Goal: Information Seeking & Learning: Find specific fact

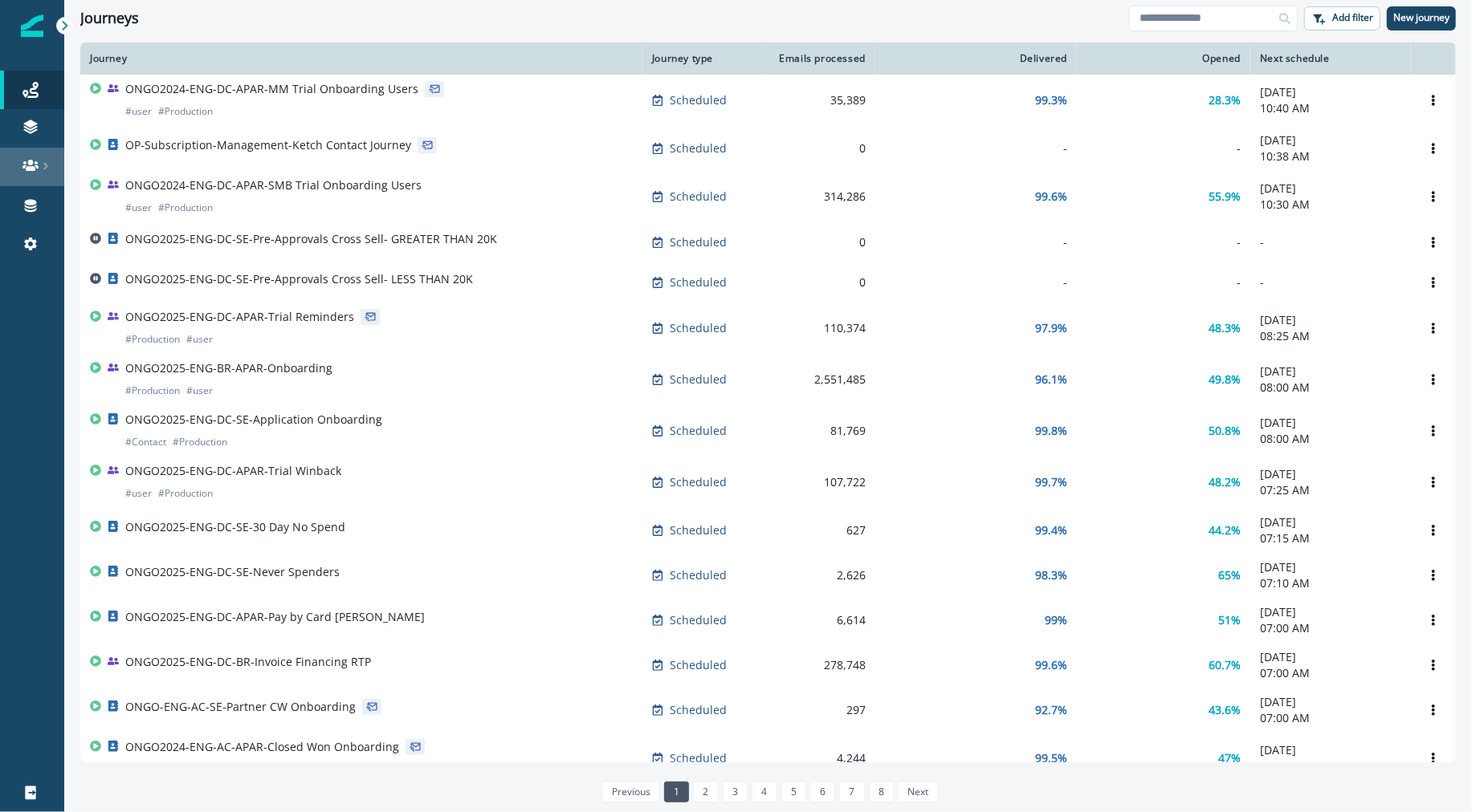
click at [29, 168] on icon at bounding box center [31, 165] width 16 height 12
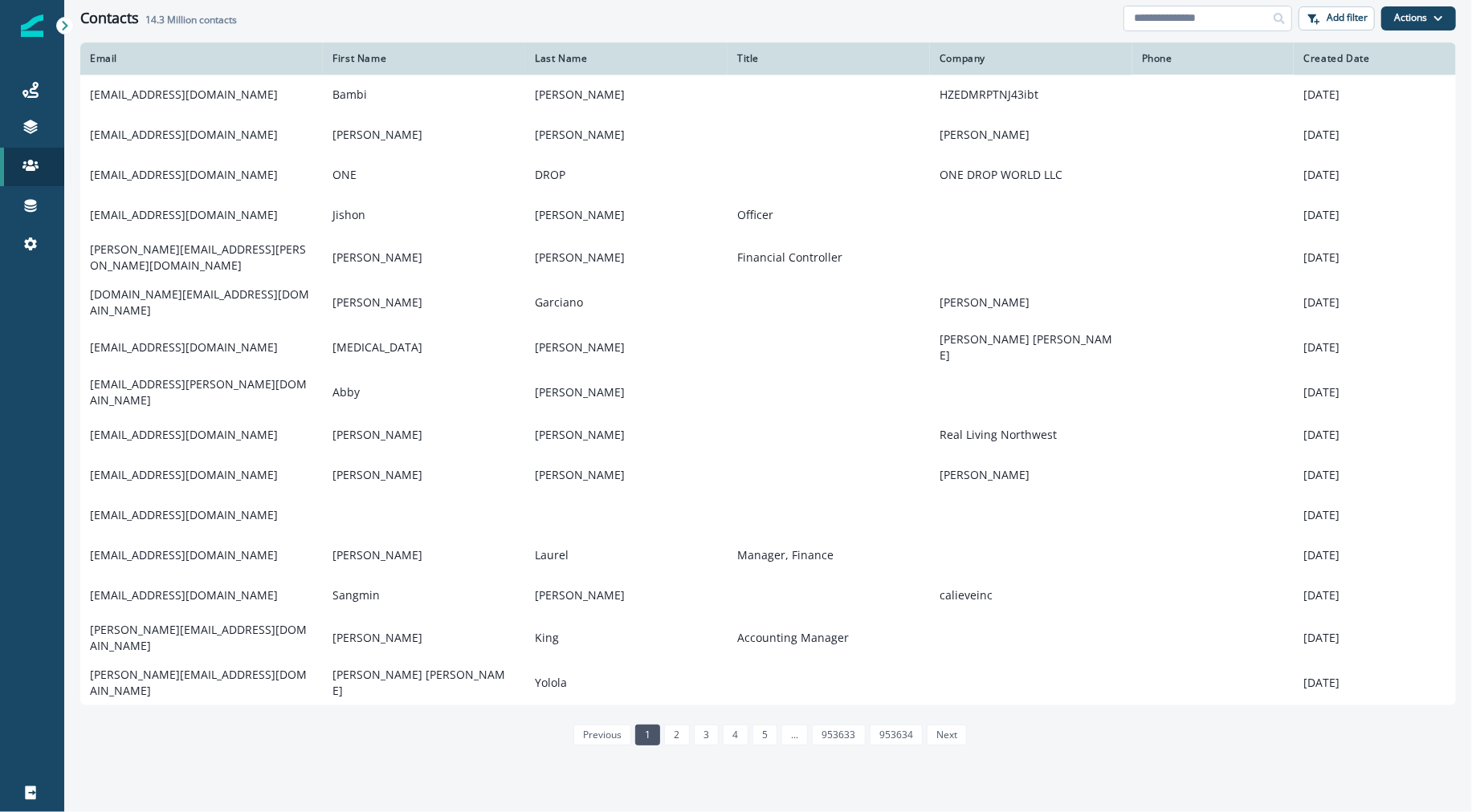
click at [1239, 26] on input at bounding box center [1208, 18] width 169 height 26
paste input "**********"
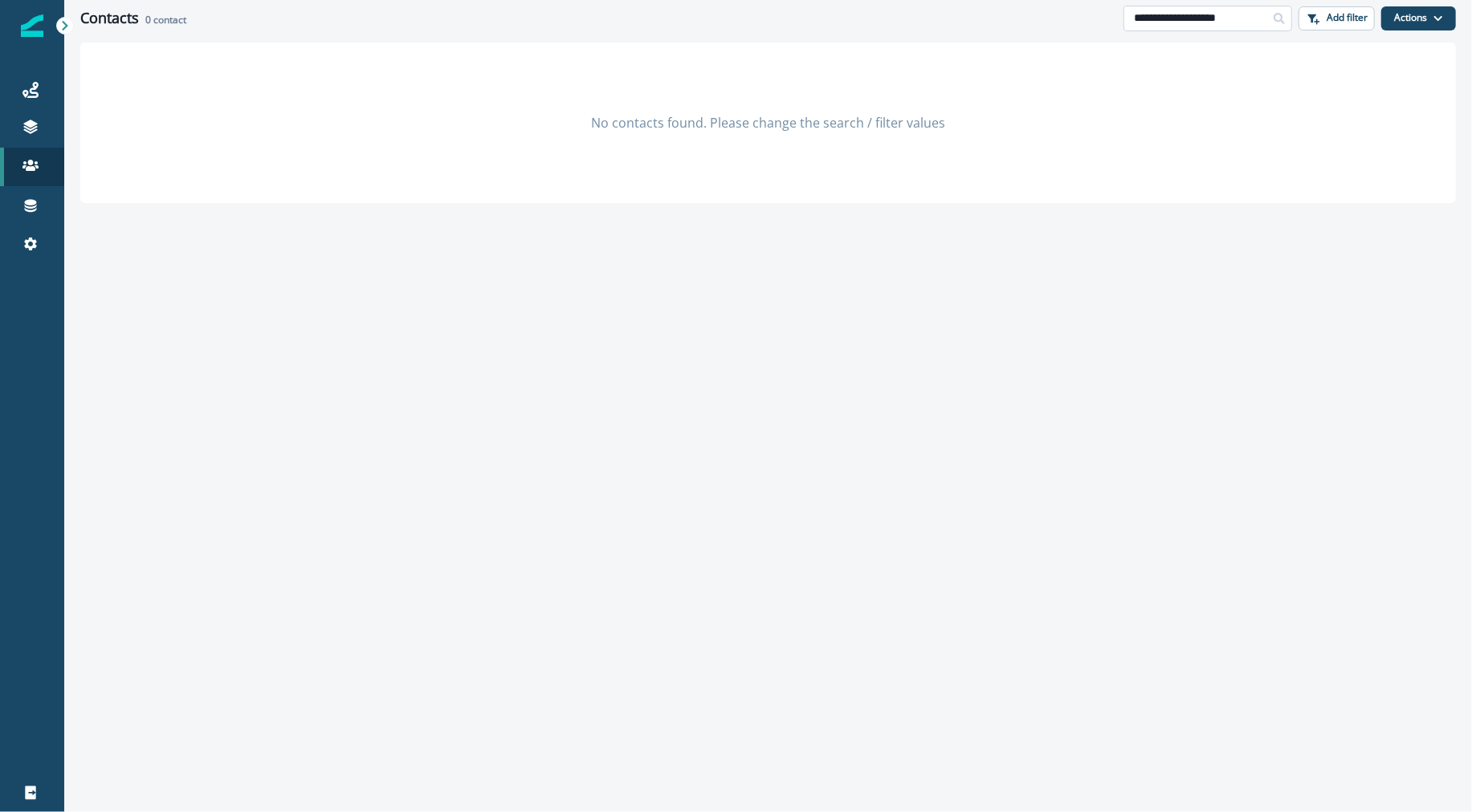
click at [1159, 15] on input "**********" at bounding box center [1208, 18] width 169 height 26
paste input
type input "**********"
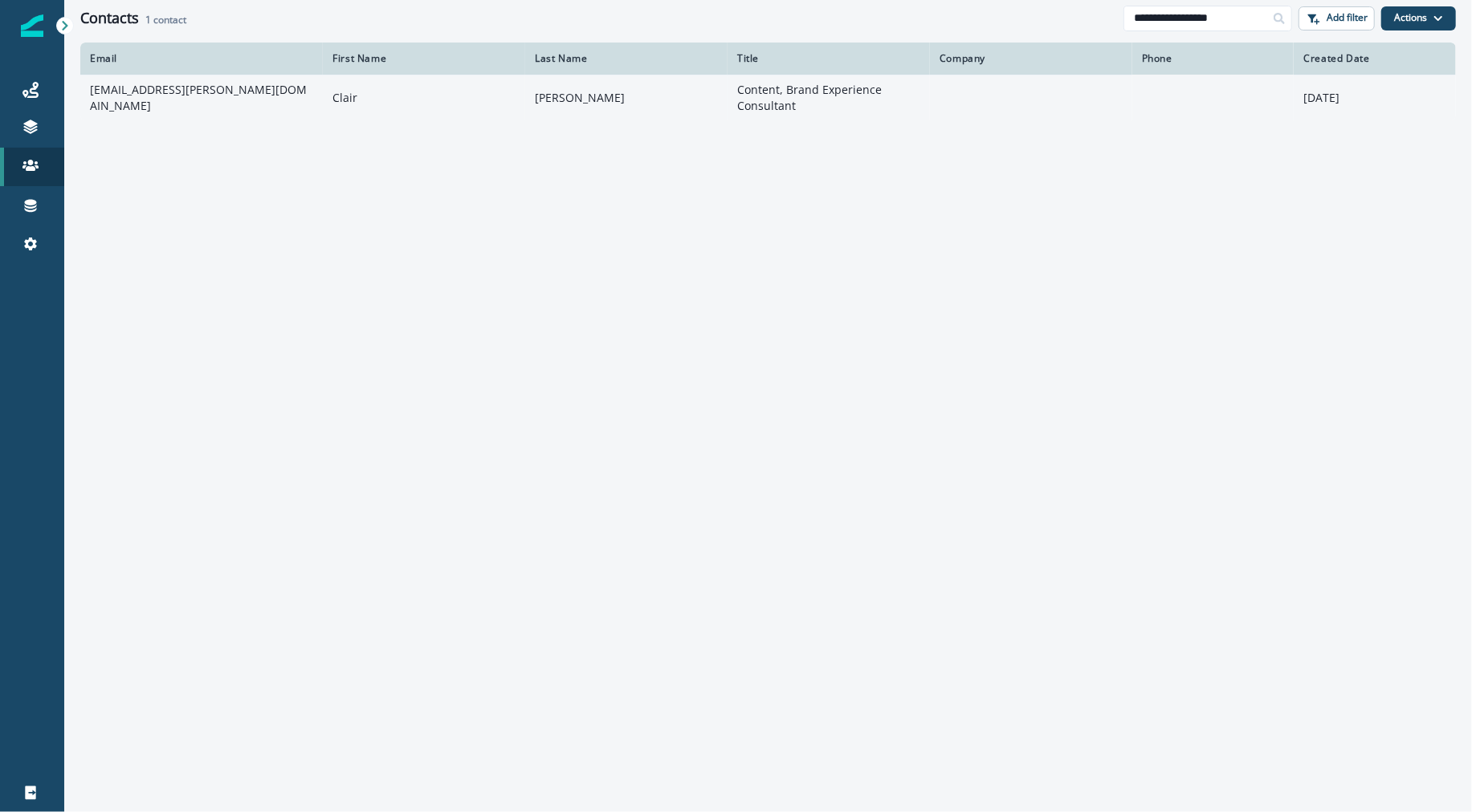
click at [240, 102] on td "[EMAIL_ADDRESS][PERSON_NAME][DOMAIN_NAME]" at bounding box center [201, 97] width 243 height 46
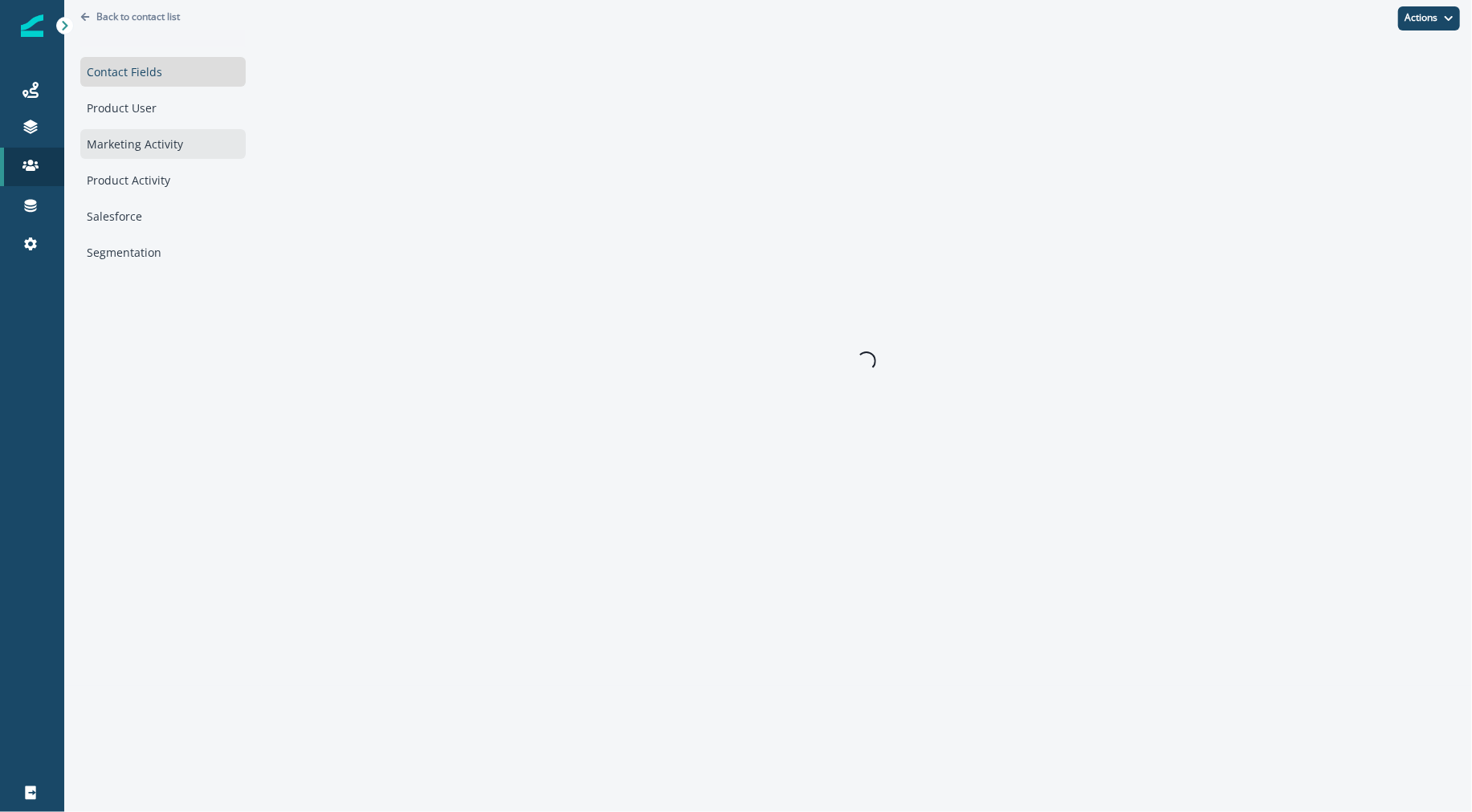
click at [184, 153] on div "Marketing Activity" at bounding box center [163, 144] width 165 height 30
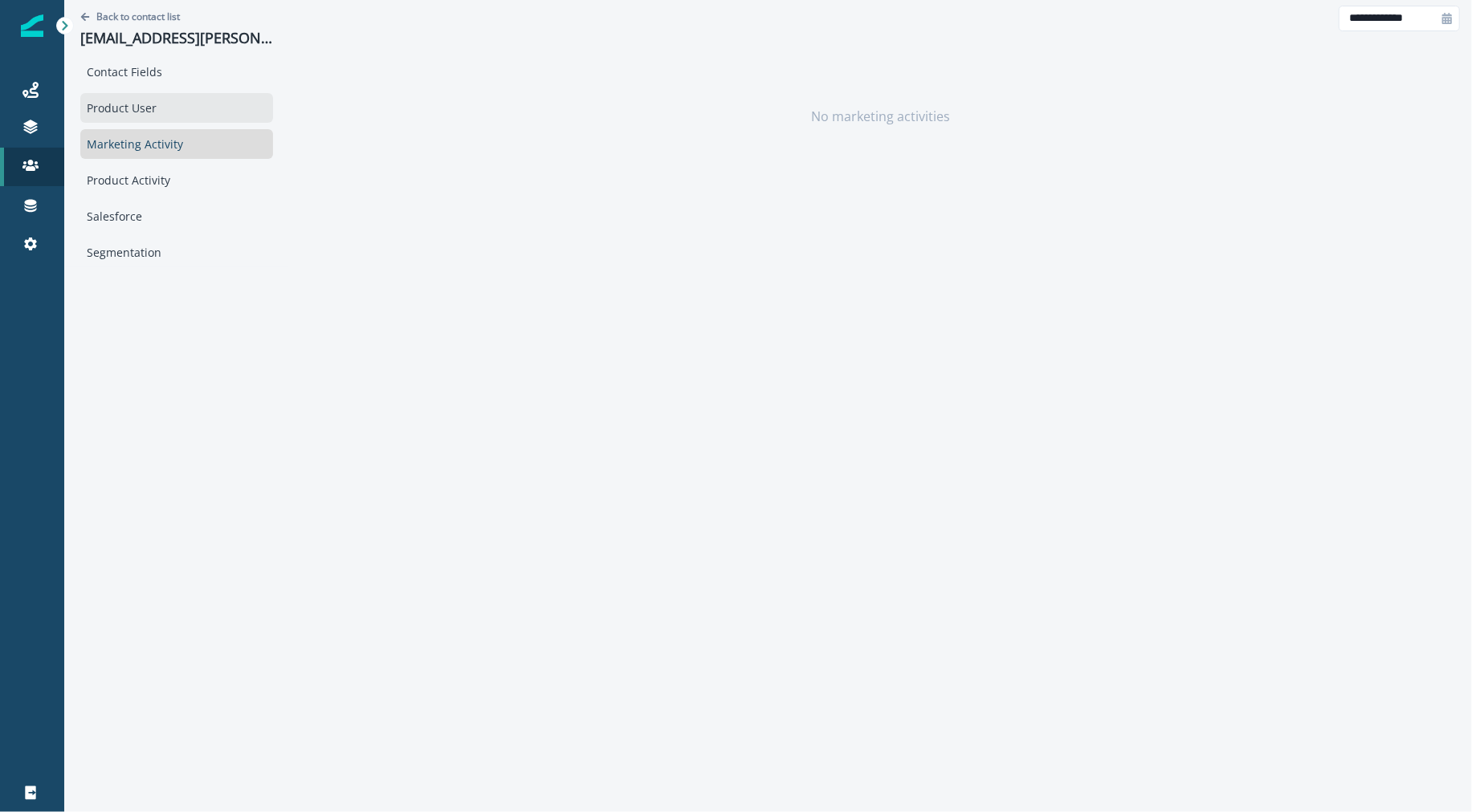
click at [185, 113] on div "Product User" at bounding box center [176, 108] width 192 height 30
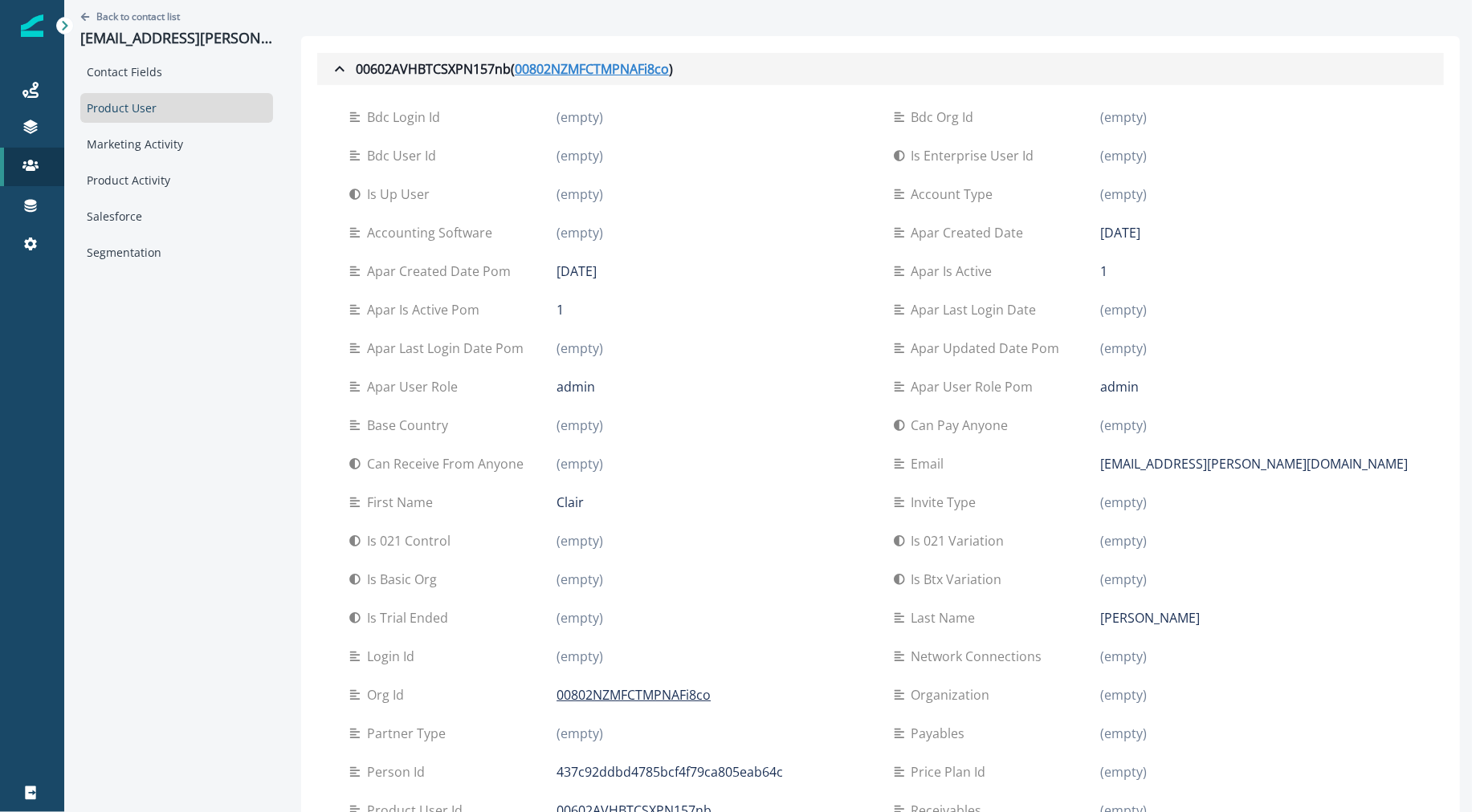
click at [569, 71] on u "00802NZMFCTMPNAFi8co" at bounding box center [592, 68] width 155 height 19
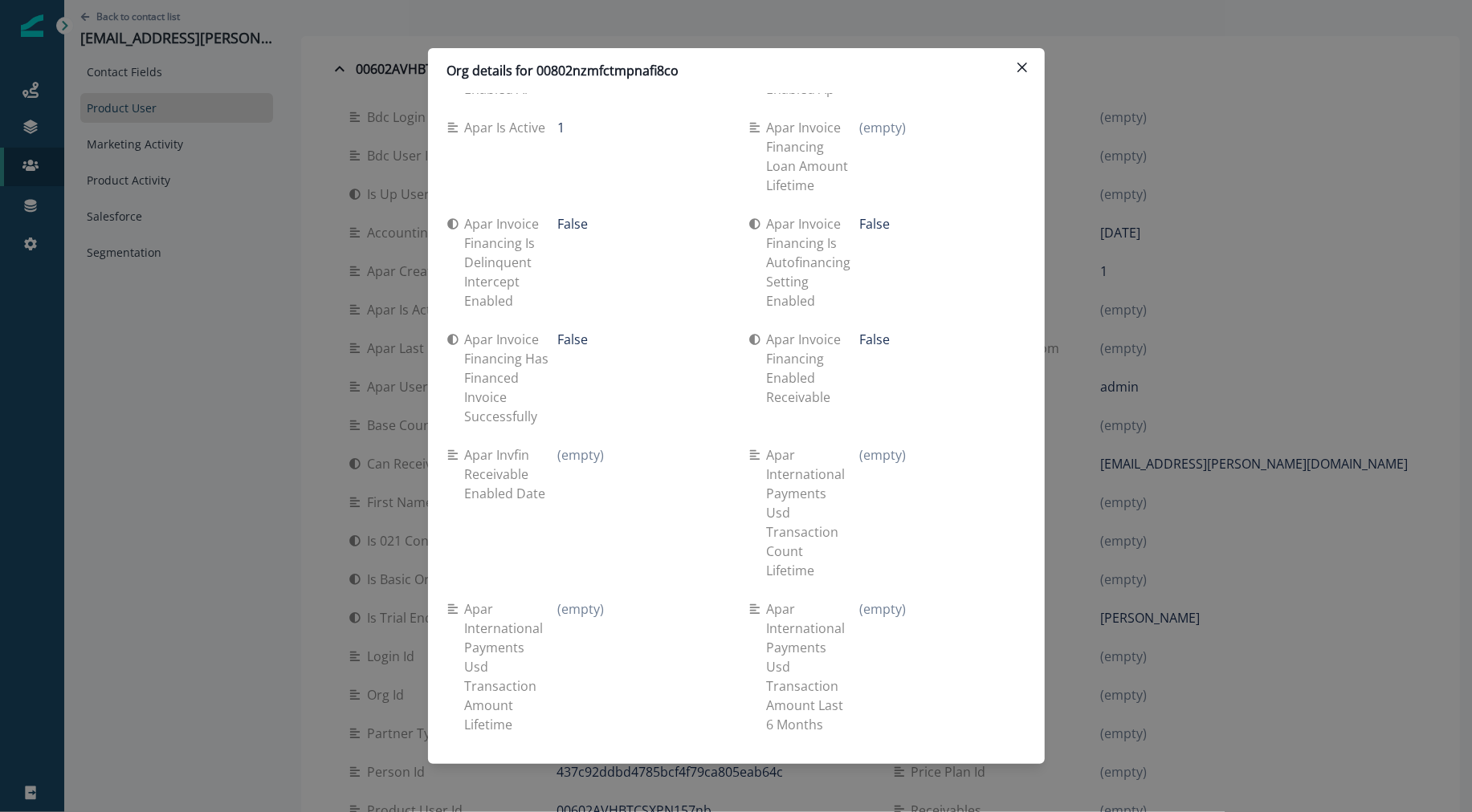
scroll to position [4355, 0]
click at [349, 97] on div "Org details for 00802nzmfctmpnafi8co Se travel spend lifetime (empty) Se spend …" at bounding box center [736, 406] width 1472 height 812
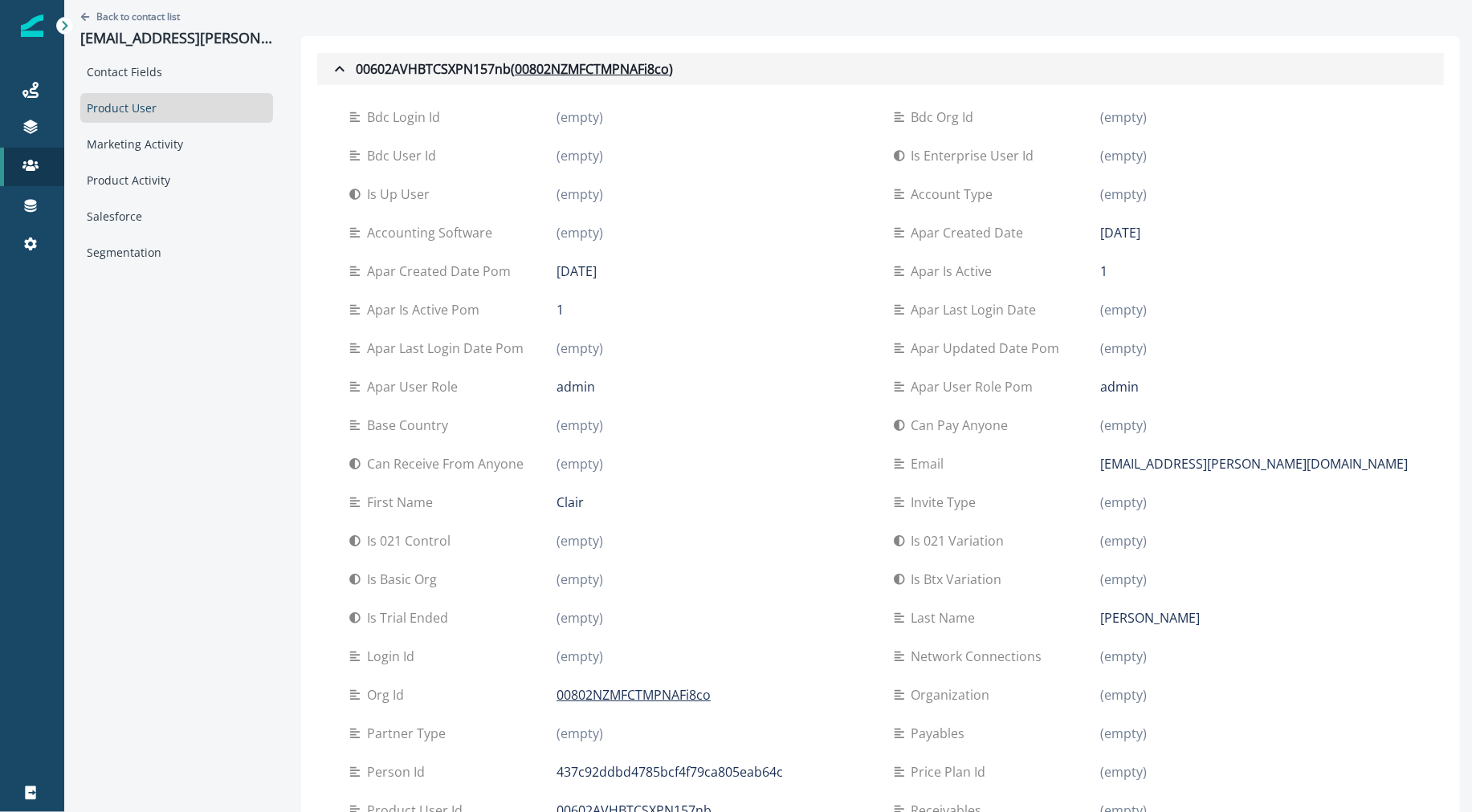
click at [330, 68] on div "00602AVHBTCSXPN157nb ( 00802NZMFCTMPNAFi8co )" at bounding box center [501, 68] width 343 height 19
click at [330, 68] on icon "button" at bounding box center [339, 68] width 19 height 19
click at [317, 57] on button "00602AVHBTCSXPN157nb ( 00802NZMFCTMPNAFi8co )" at bounding box center [881, 69] width 1127 height 32
click at [330, 73] on icon "button" at bounding box center [339, 68] width 19 height 19
click at [562, 63] on u "00802NZMFCTMPNAFi8co" at bounding box center [592, 68] width 155 height 19
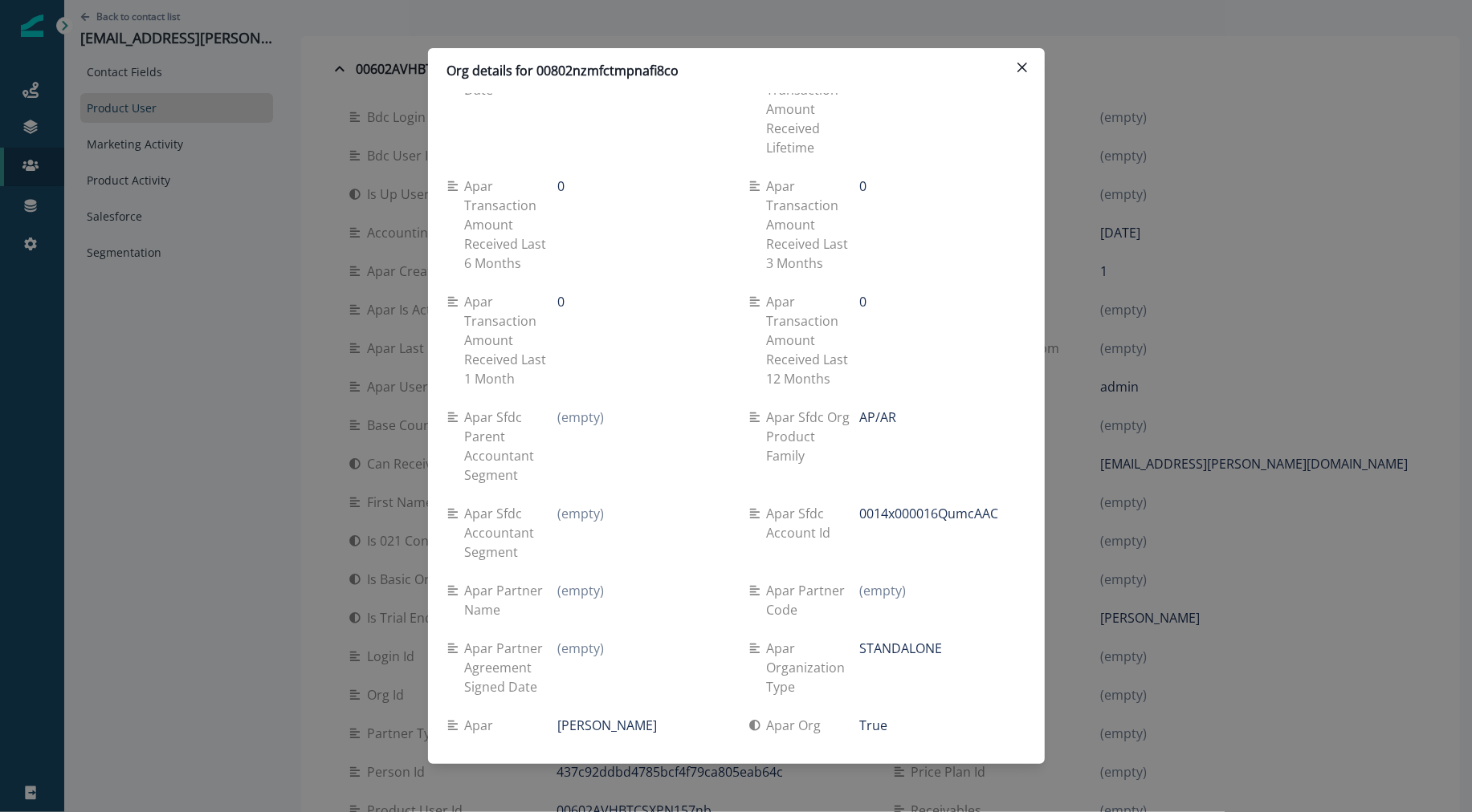
scroll to position [2313, 0]
